Goal: Task Accomplishment & Management: Manage account settings

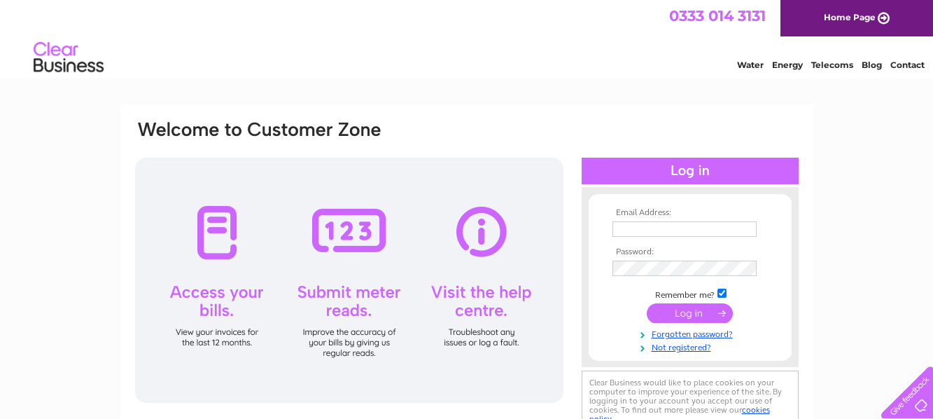
type input "hunsletcarrclub@gmail.com"
click at [697, 312] on input "submit" at bounding box center [690, 313] width 86 height 20
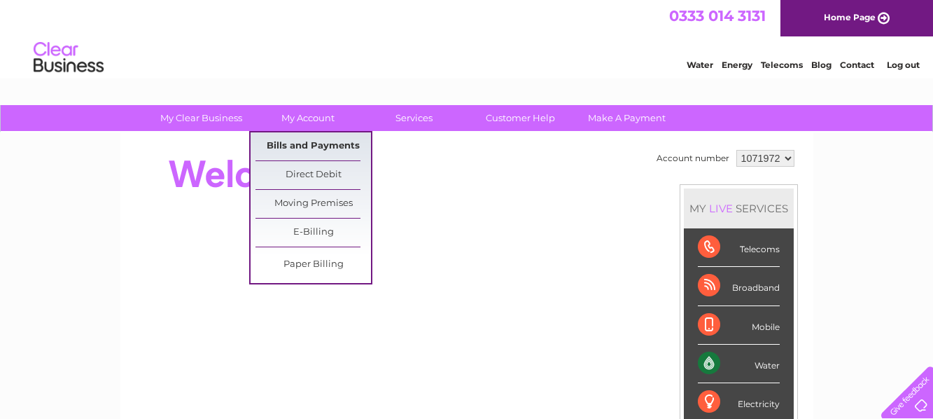
click at [314, 142] on link "Bills and Payments" at bounding box center [314, 146] width 116 height 28
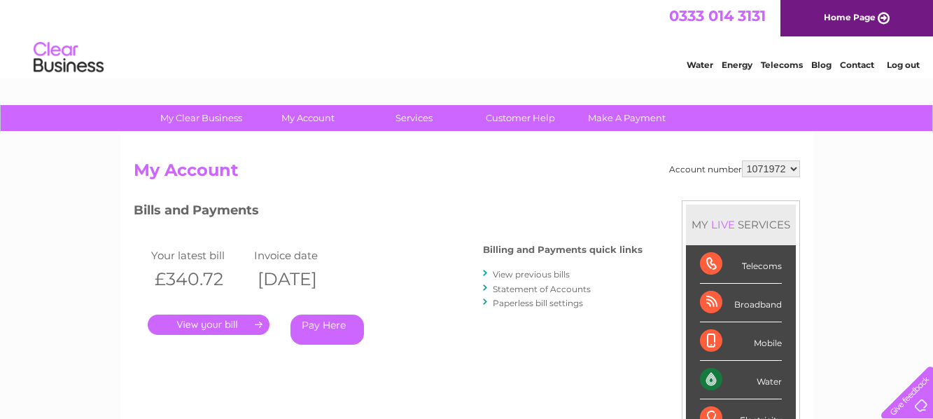
click at [251, 326] on link "." at bounding box center [209, 324] width 122 height 20
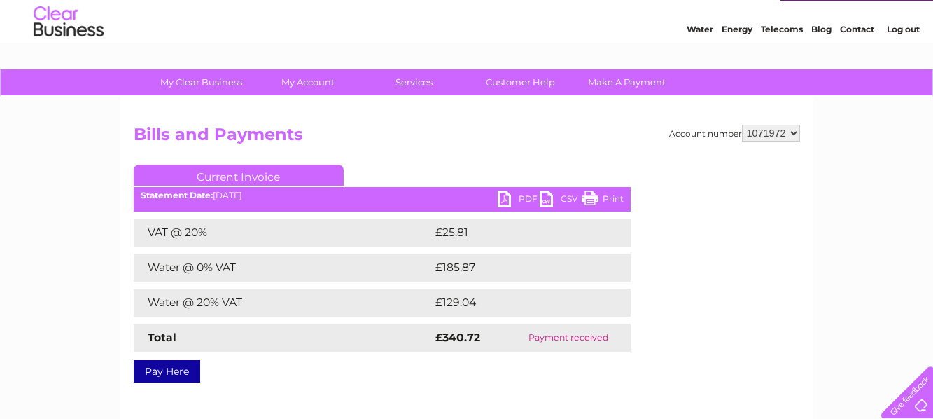
scroll to position [70, 0]
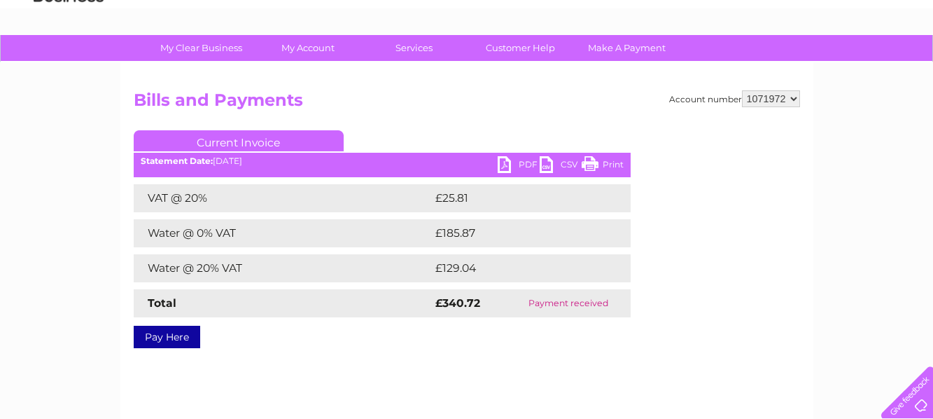
click at [511, 161] on link "PDF" at bounding box center [519, 166] width 42 height 20
click at [890, 267] on div "My Clear Business Login Details My Details My Preferences Link Account My Accou…" at bounding box center [466, 364] width 933 height 659
